Goal: Complete application form

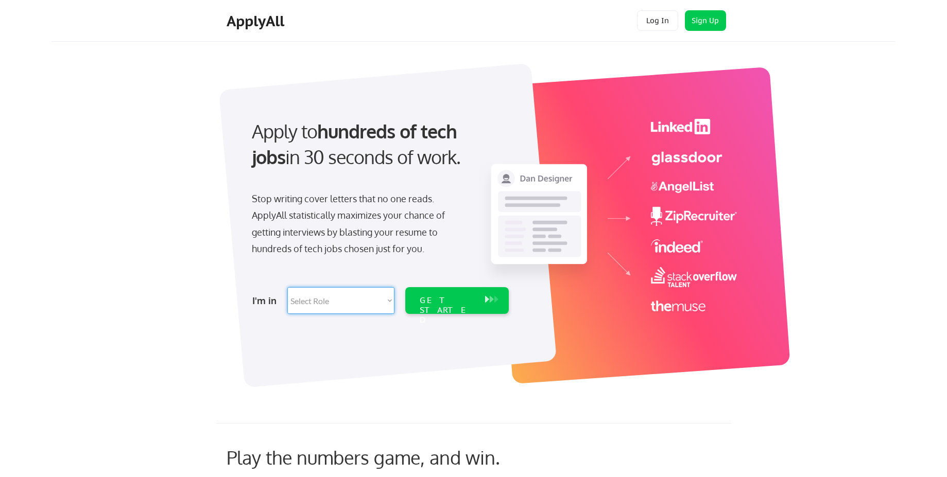
select select ""engineering""
click at [287, 287] on select "Select Role Software Engineering Product Management Customer Success Sales UI/U…" at bounding box center [340, 300] width 107 height 27
click at [448, 303] on div "GET STARTED" at bounding box center [447, 311] width 55 height 30
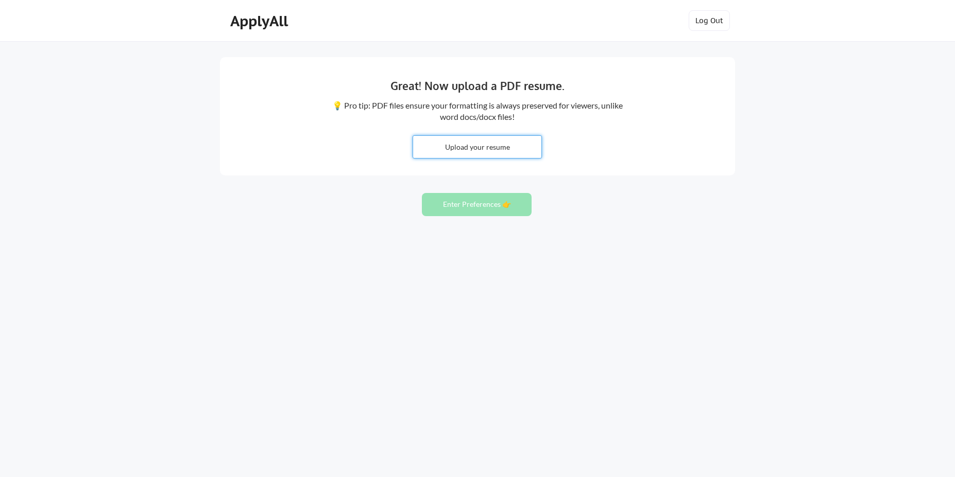
click at [486, 137] on input "file" at bounding box center [477, 147] width 128 height 22
type input "C:\fakepath\Kalkidan-Abreham-Resume.pdf"
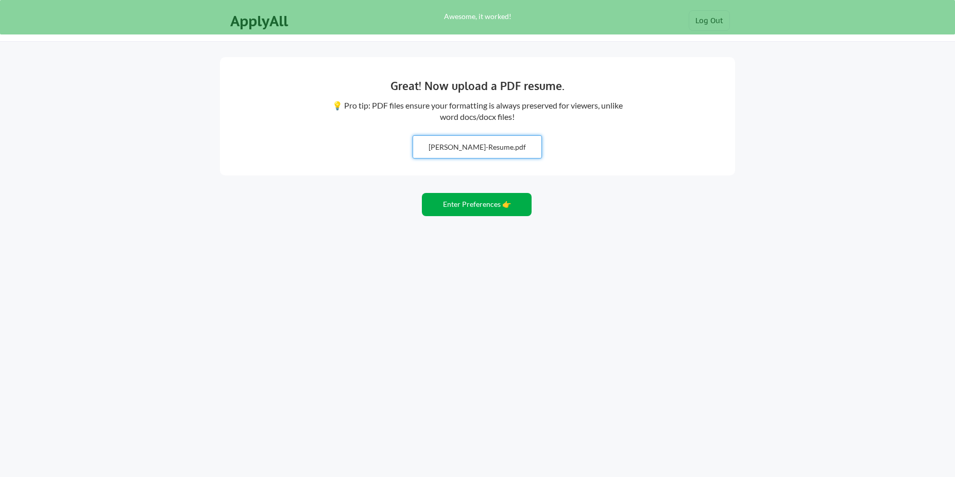
click at [500, 198] on button "Enter Preferences 👉" at bounding box center [477, 204] width 110 height 23
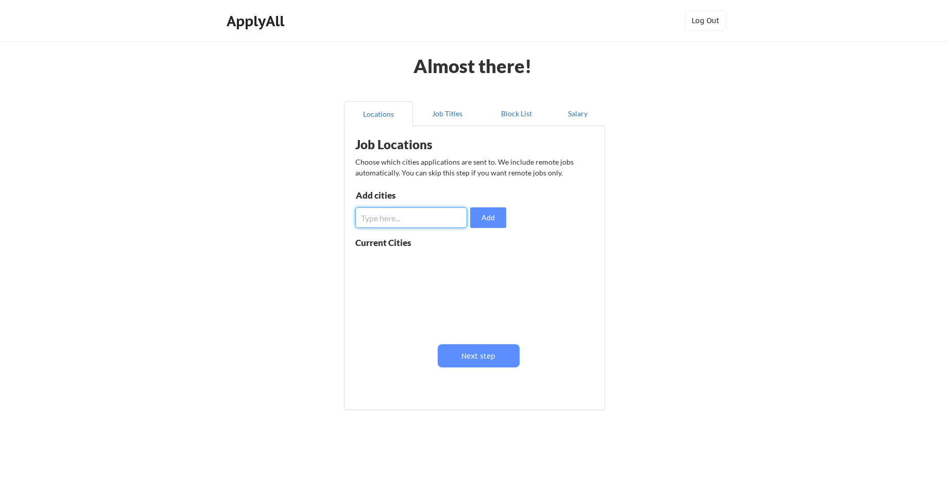
click at [433, 225] on input "input" at bounding box center [411, 218] width 112 height 21
click at [393, 252] on div at bounding box center [420, 292] width 130 height 81
click at [403, 220] on input "input" at bounding box center [411, 218] width 112 height 21
type input "[GEOGRAPHIC_DATA]"
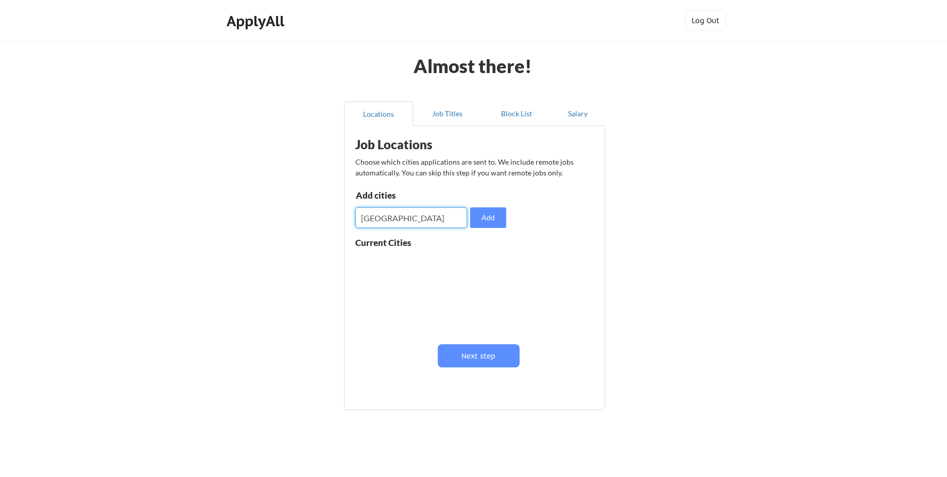
click at [414, 271] on div at bounding box center [420, 292] width 130 height 81
click at [502, 220] on button "Add" at bounding box center [488, 218] width 36 height 21
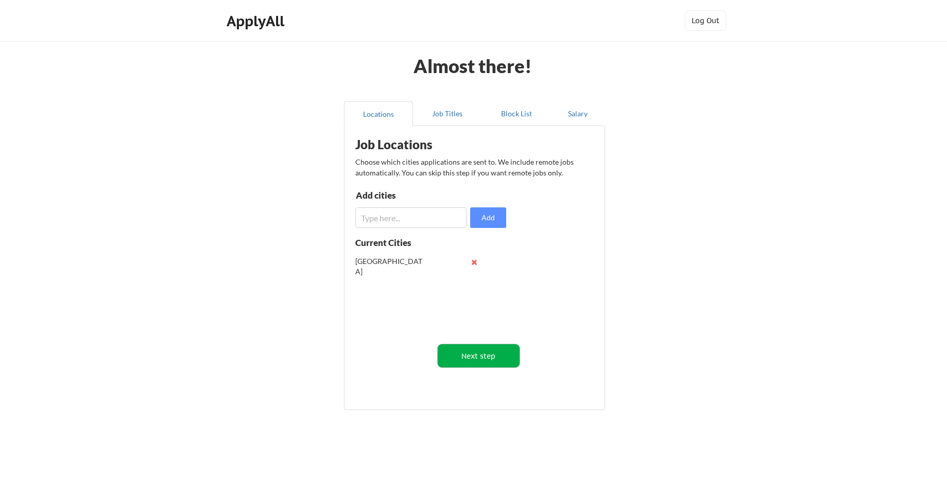
click at [491, 355] on button "Next step" at bounding box center [479, 356] width 82 height 23
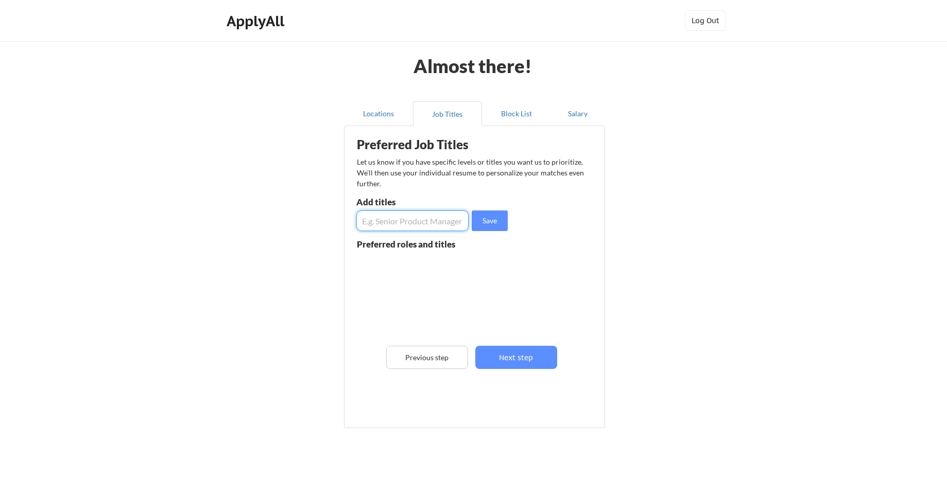
click at [432, 221] on input "input" at bounding box center [412, 221] width 112 height 21
type input "f"
type input "Full Stack Developer"
click at [492, 227] on button "Save" at bounding box center [490, 221] width 36 height 21
click at [439, 221] on input "input" at bounding box center [412, 221] width 112 height 21
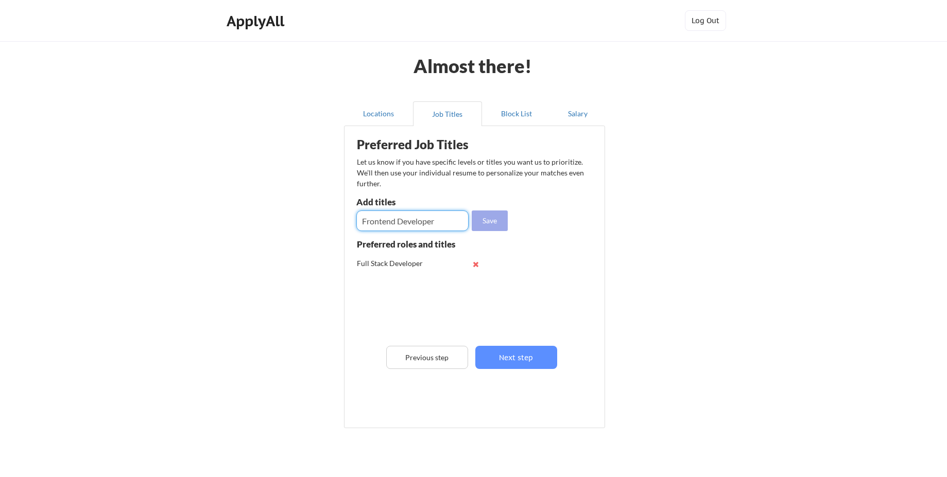
type input "Frontend Developer"
click at [485, 227] on button "Save" at bounding box center [490, 221] width 36 height 21
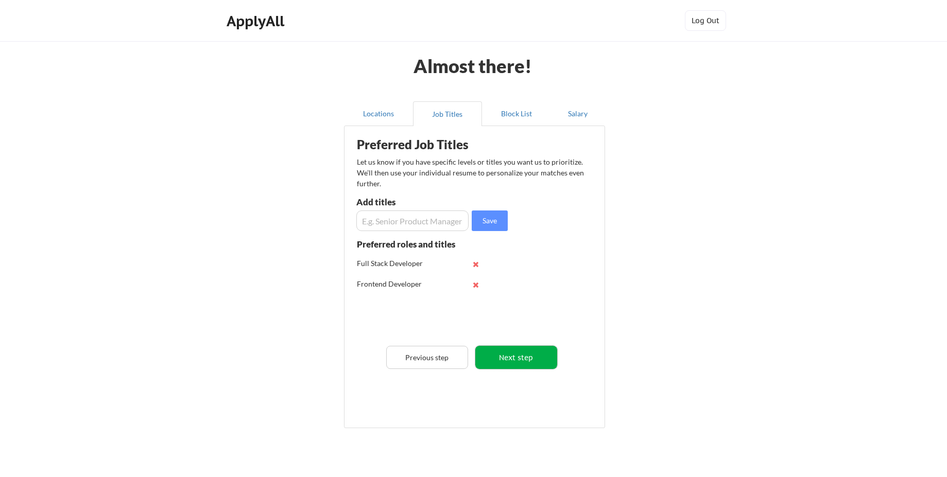
click at [513, 363] on button "Next step" at bounding box center [516, 357] width 82 height 23
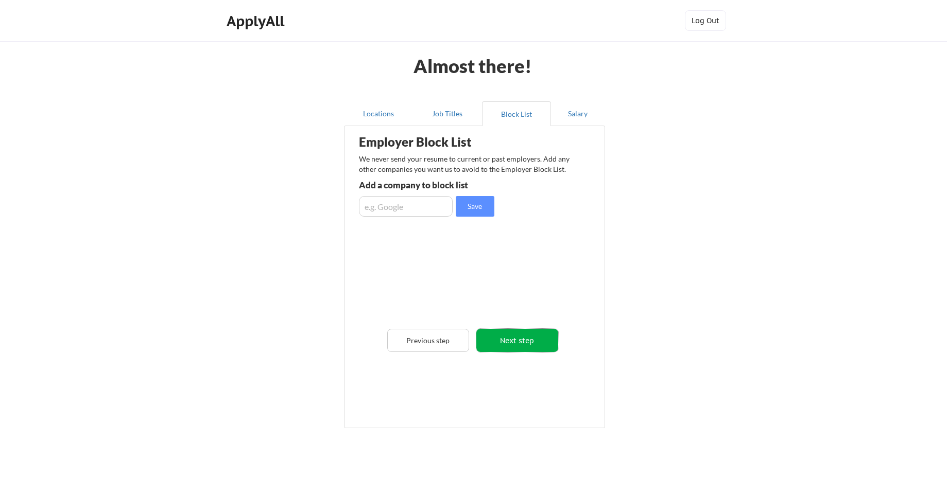
click at [508, 351] on button "Next step" at bounding box center [517, 340] width 82 height 23
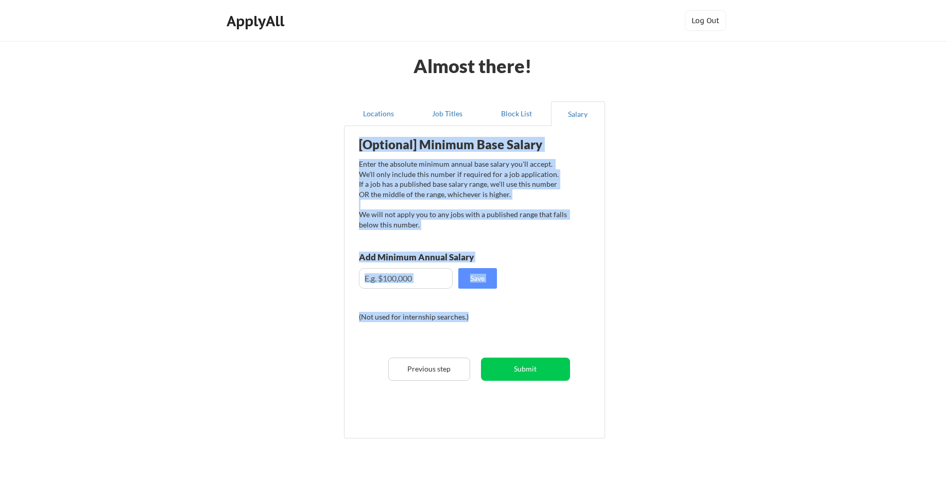
drag, startPoint x: 356, startPoint y: 143, endPoint x: 477, endPoint y: 316, distance: 211.6
click at [477, 316] on div "[Optional] Minimum Base Salary Enter the absolute minimum annual base salary yo…" at bounding box center [477, 278] width 254 height 295
copy div "[Optional] Minimum Base Salary Enter the absolute minimum annual base salary yo…"
click at [501, 293] on div "[Optional] Minimum Base Salary Enter the absolute minimum annual base salary yo…" at bounding box center [477, 278] width 254 height 295
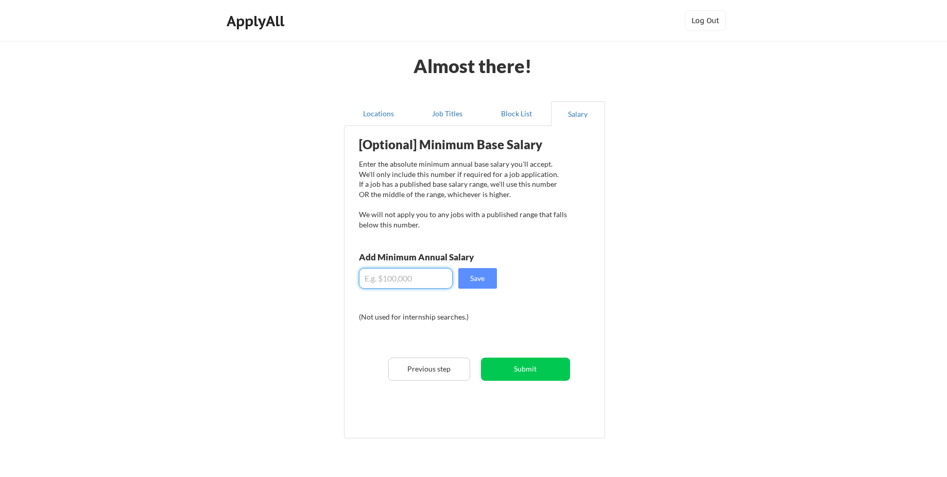
click at [425, 276] on input "input" at bounding box center [406, 278] width 94 height 21
paste input "$60,000"
type input "$60,000"
drag, startPoint x: 425, startPoint y: 276, endPoint x: 357, endPoint y: 280, distance: 68.7
click at [357, 280] on div "[Optional] Minimum Base Salary Enter the absolute minimum annual base salary yo…" at bounding box center [477, 278] width 254 height 295
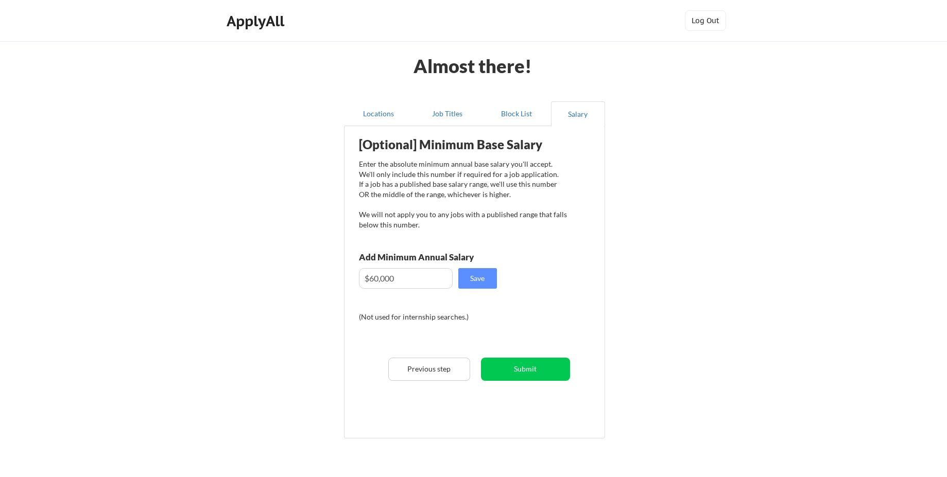
click at [413, 302] on div "[Optional] Minimum Base Salary Enter the absolute minimum annual base salary yo…" at bounding box center [477, 278] width 254 height 295
click at [473, 281] on button "Save" at bounding box center [477, 278] width 39 height 21
click at [532, 366] on button "Submit" at bounding box center [525, 369] width 89 height 23
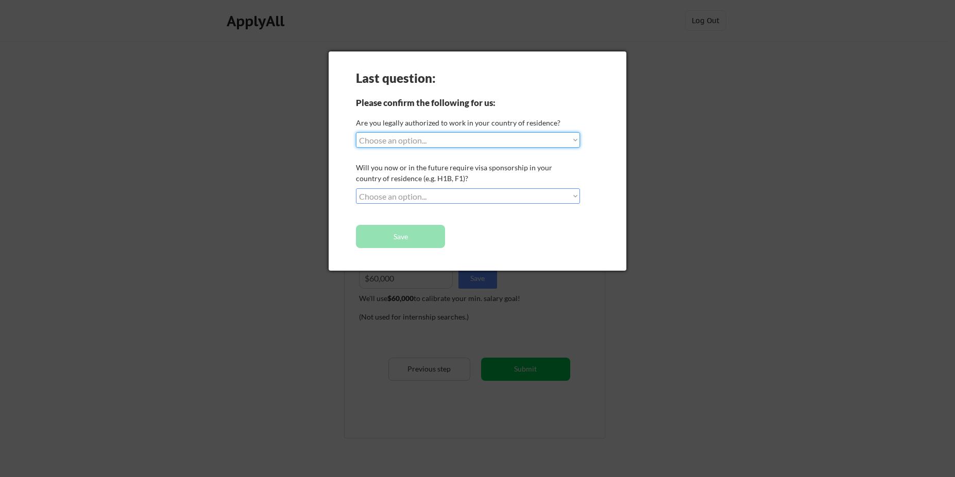
select select ""no__i_am_not__yet__authorized""
click at [356, 132] on select "Choose an option... Yes, I am a [DEMOGRAPHIC_DATA] Citizen Yes, I am a [DEMOGRA…" at bounding box center [468, 139] width 224 height 15
select select ""no__i_will_not_need_sponsorship""
click at [356, 188] on select "Choose an option... No, I will not need sponsorship Yes, I will need sponsorship" at bounding box center [468, 195] width 224 height 15
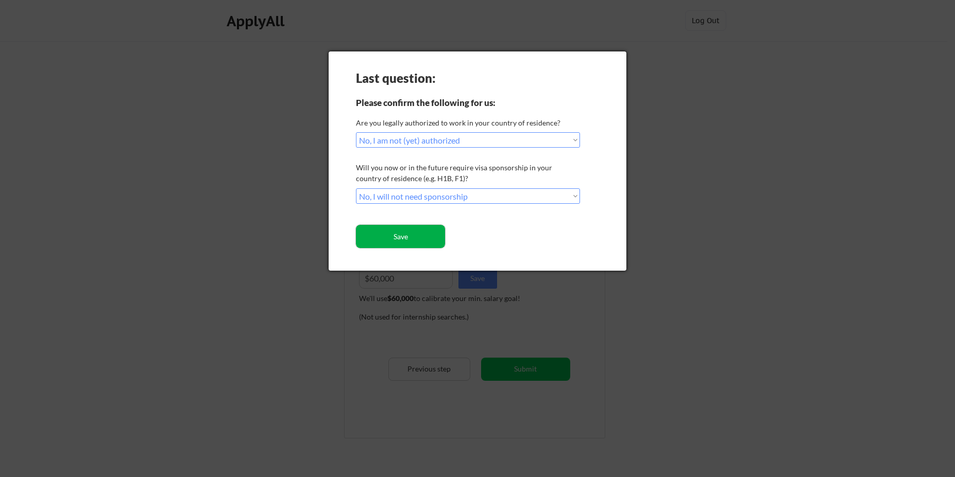
click at [431, 225] on button "Save" at bounding box center [400, 236] width 89 height 23
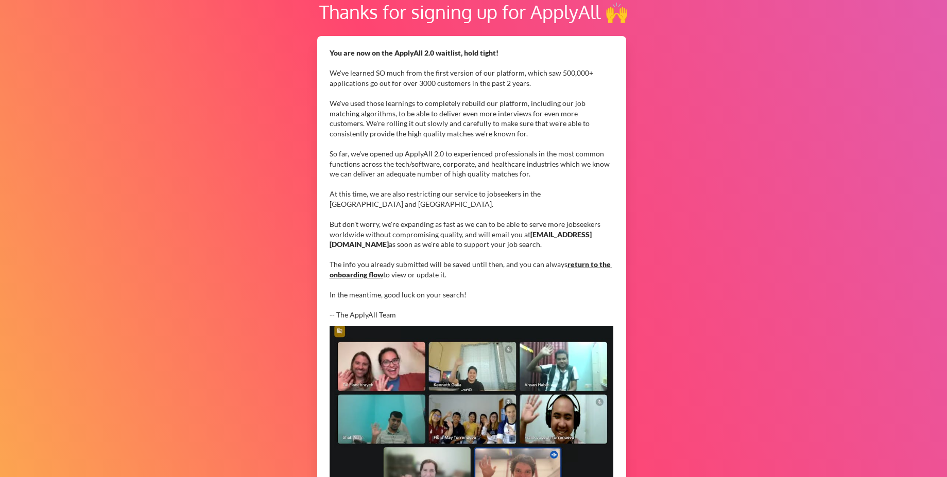
scroll to position [192, 0]
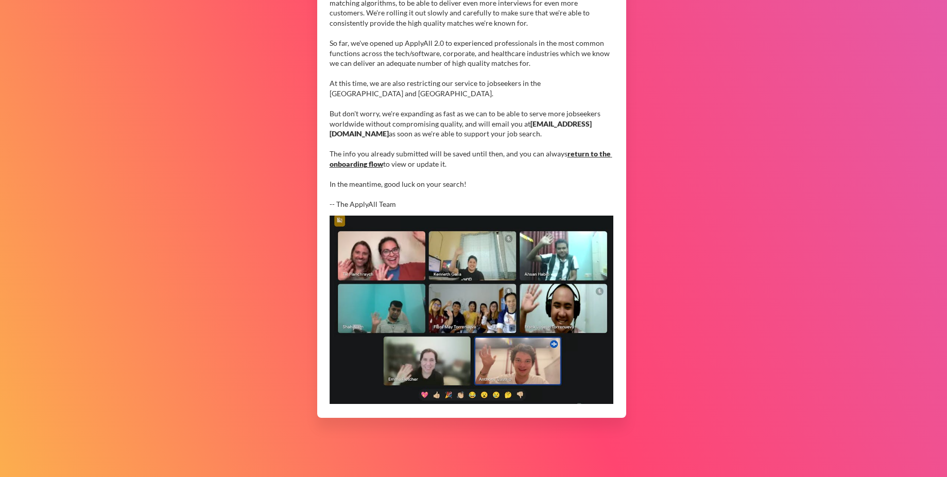
click at [469, 361] on img at bounding box center [472, 310] width 284 height 188
